Goal: Information Seeking & Learning: Check status

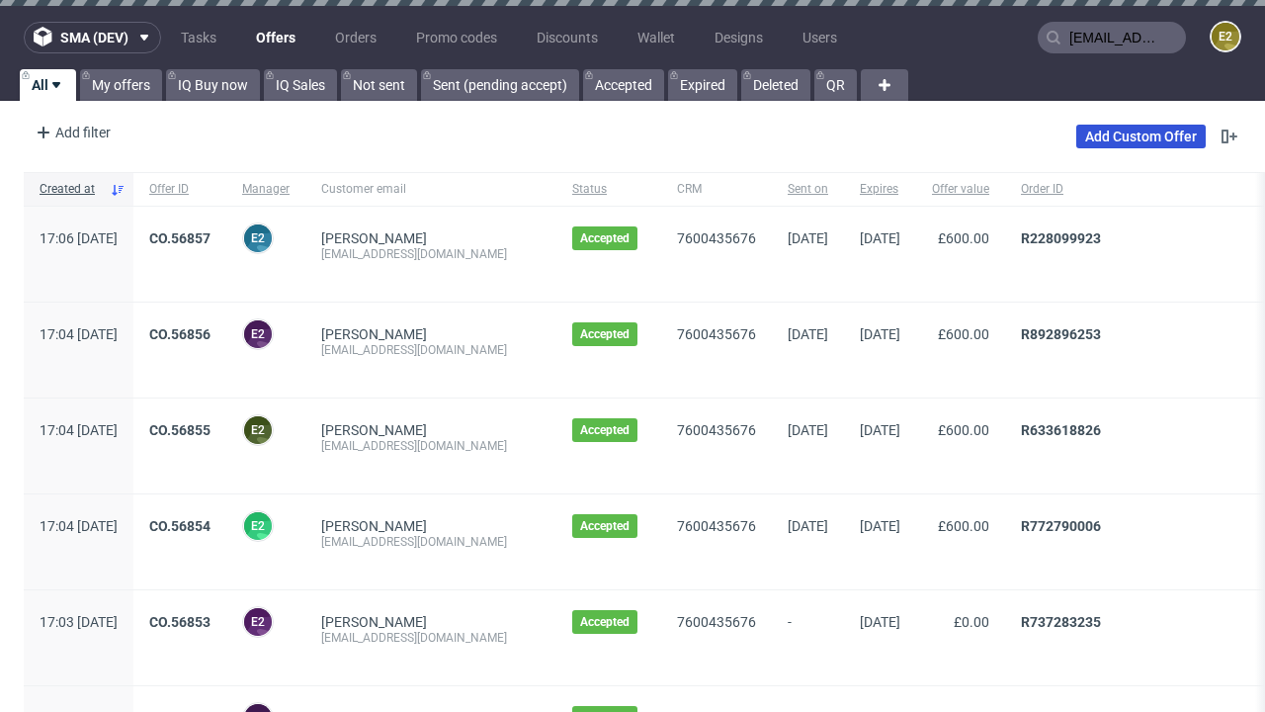
type input "[EMAIL_ADDRESS][DOMAIN_NAME]"
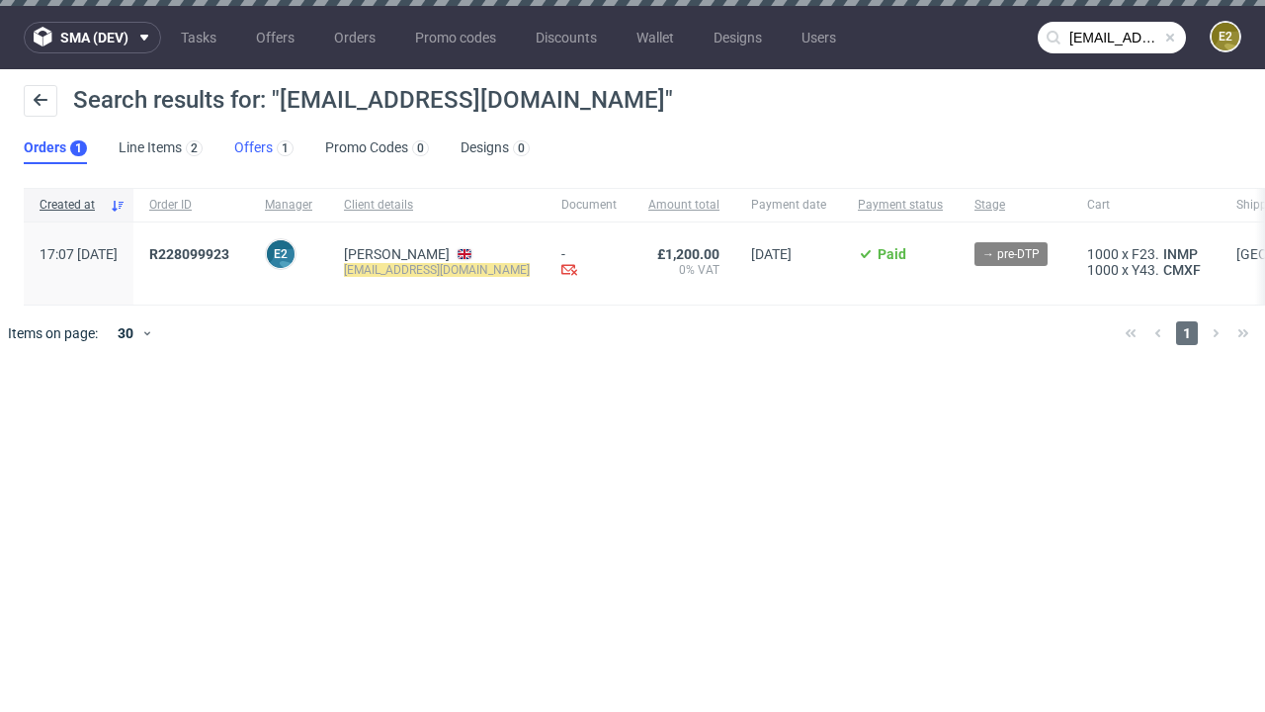
click at [264, 148] on link "Offers 1" at bounding box center [263, 148] width 59 height 32
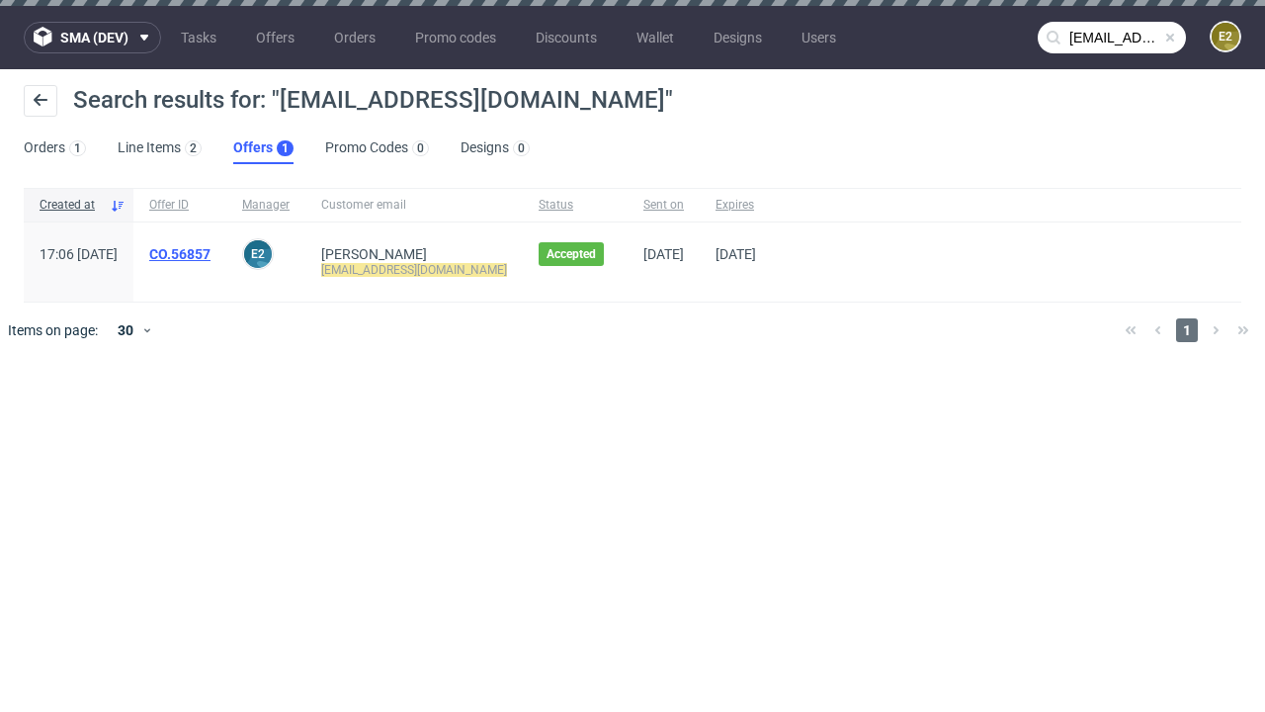
click at [210, 254] on link "CO.56857" at bounding box center [179, 254] width 61 height 16
